Goal: Navigation & Orientation: Find specific page/section

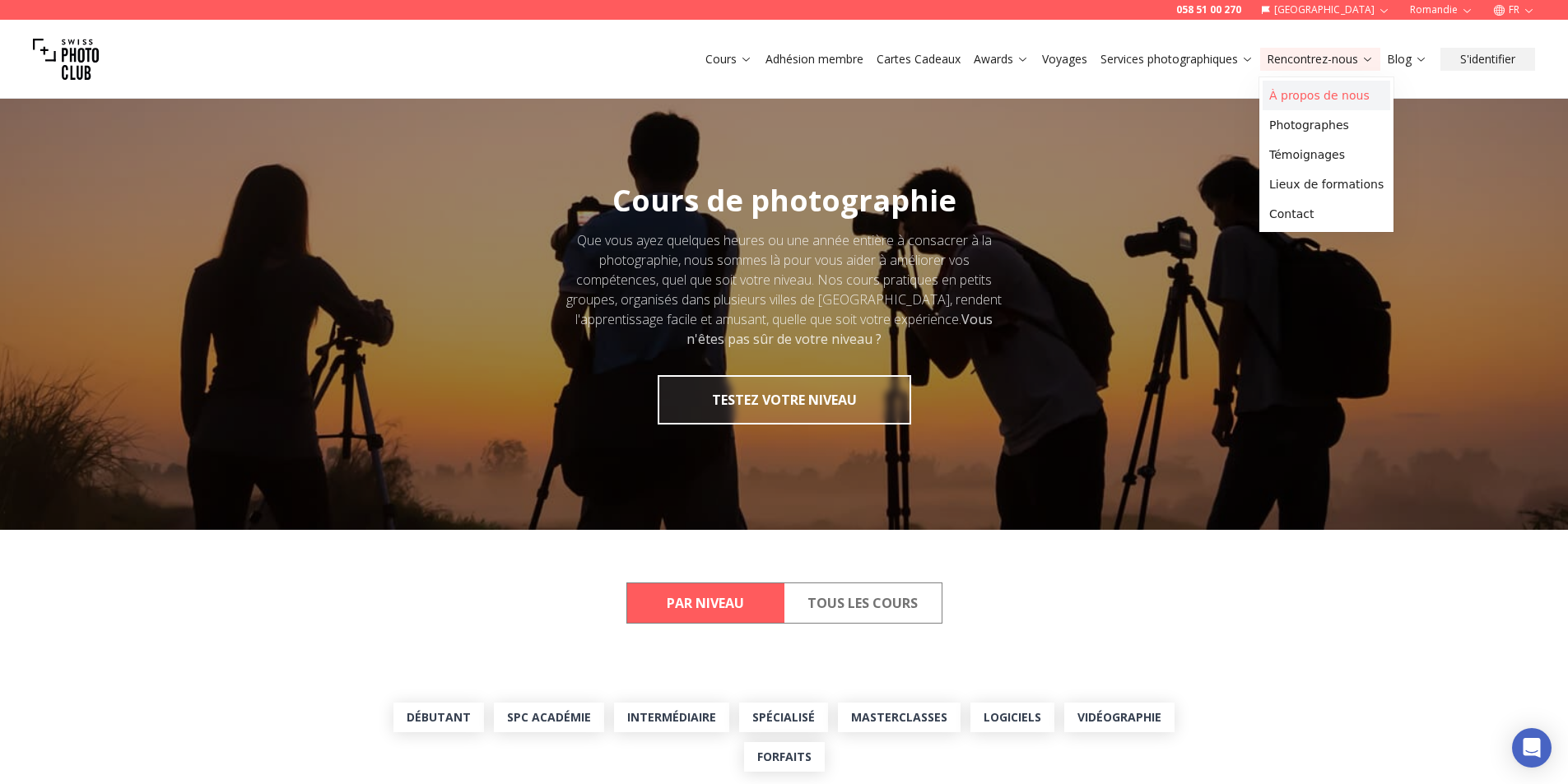
click at [1314, 100] on link "À propos de nous" at bounding box center [1326, 96] width 128 height 30
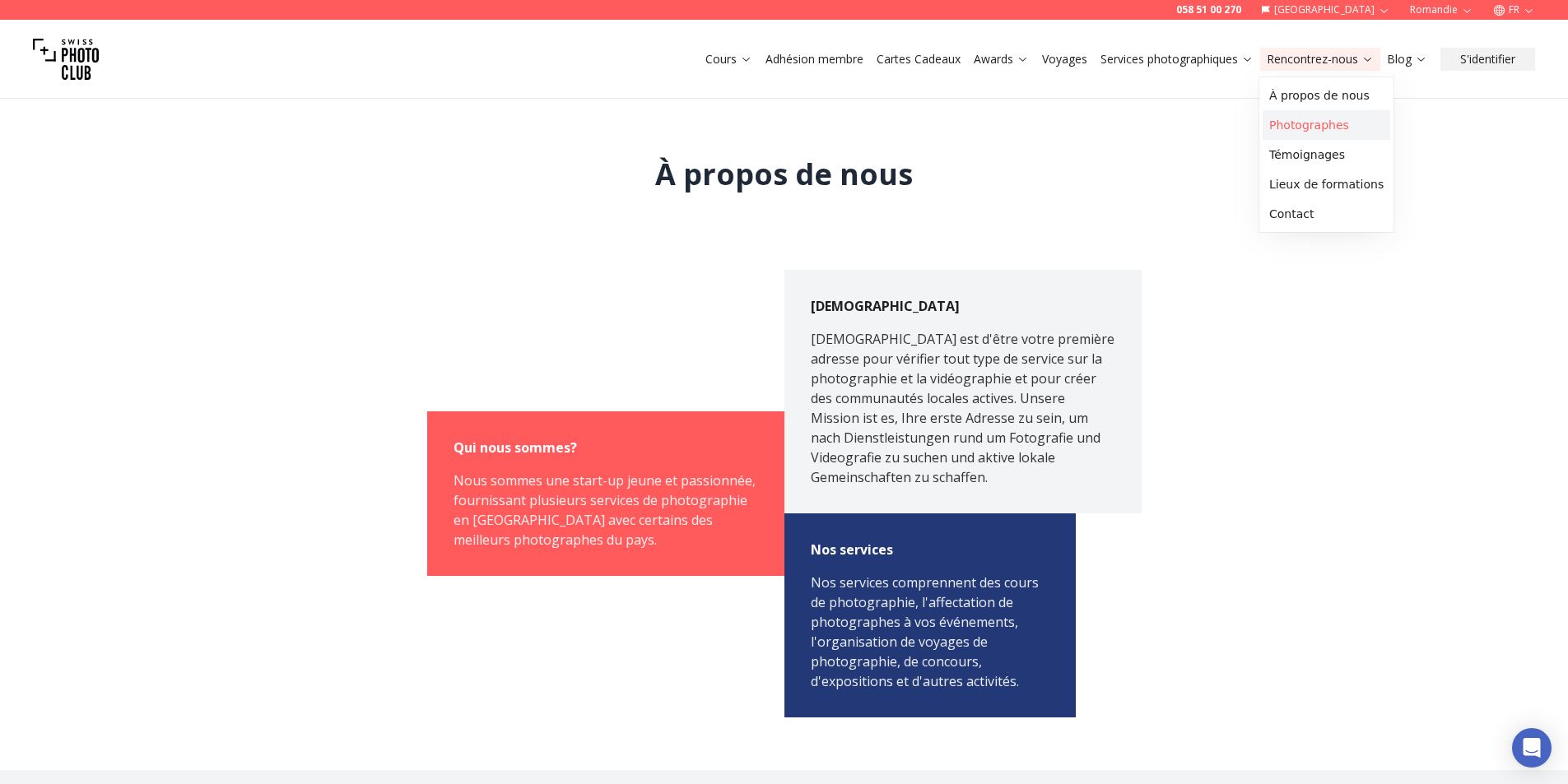
click at [1303, 122] on link "Photographes" at bounding box center [1326, 125] width 128 height 30
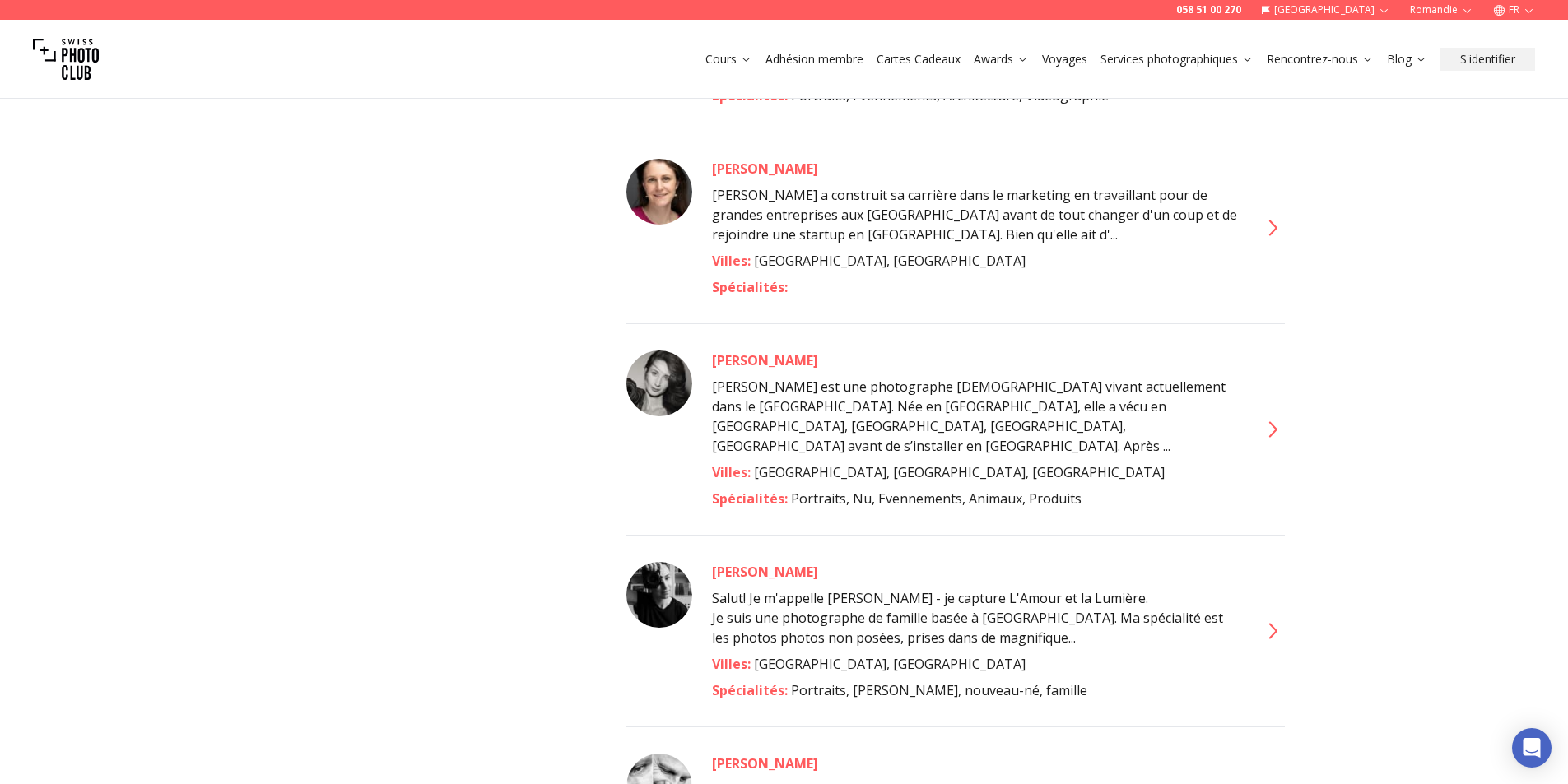
scroll to position [3950, 0]
